Goal: Information Seeking & Learning: Check status

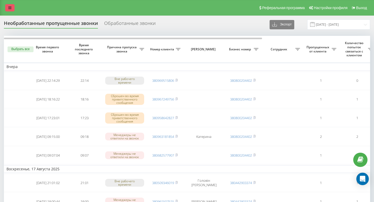
click at [5, 7] on link at bounding box center [9, 7] width 9 height 7
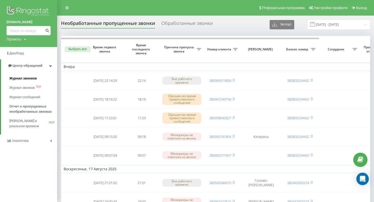
click at [23, 79] on span "Журнал звонков" at bounding box center [22, 78] width 27 height 5
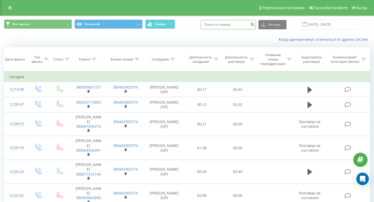
click at [234, 27] on input at bounding box center [228, 24] width 55 height 9
paste input "+38 (093) 201-96-49"
click at [220, 25] on input "+38 (093) 201-96-49" at bounding box center [228, 24] width 55 height 9
click at [224, 24] on input "38 (093) 201-96-49" at bounding box center [228, 24] width 55 height 9
click at [230, 24] on input "38093) 201-96-49" at bounding box center [228, 24] width 55 height 9
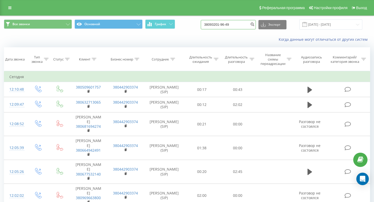
click at [234, 25] on input "38093201-96-49" at bounding box center [228, 24] width 55 height 9
click at [237, 26] on input "3809320196-49" at bounding box center [228, 24] width 55 height 9
click at [247, 26] on input "380932019649" at bounding box center [228, 24] width 55 height 9
type input "380932019649"
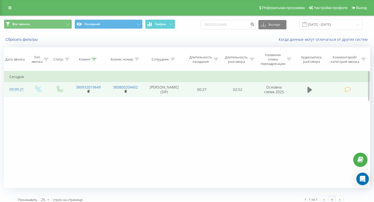
click at [309, 92] on icon at bounding box center [309, 90] width 5 height 6
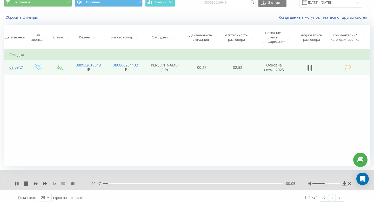
scroll to position [25, 0]
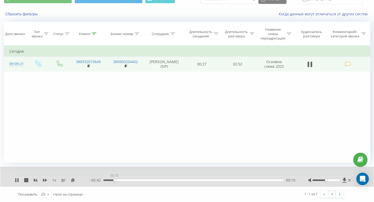
click at [114, 180] on div "00:10" at bounding box center [193, 180] width 180 height 2
click at [119, 180] on div "00:11" at bounding box center [193, 180] width 180 height 2
click at [137, 180] on div "00:32" at bounding box center [193, 180] width 180 height 2
click at [16, 182] on div "1 x" at bounding box center [52, 179] width 75 height 5
click at [18, 182] on div "1 x" at bounding box center [52, 179] width 75 height 5
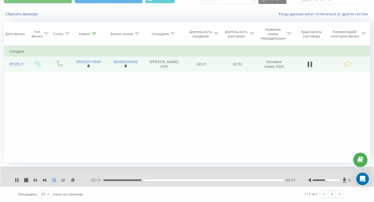
click at [17, 182] on div "1 x" at bounding box center [52, 179] width 75 height 5
click at [17, 182] on icon at bounding box center [17, 180] width 4 height 4
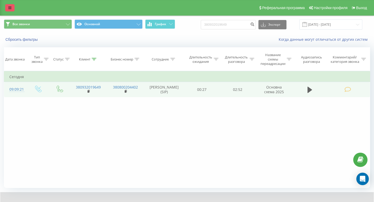
click at [7, 9] on link at bounding box center [9, 7] width 9 height 7
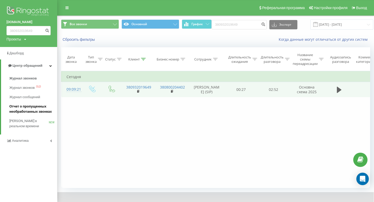
click at [37, 108] on span "Отчет о пропущенных необработанных звонках" at bounding box center [31, 109] width 45 height 10
